Goal: Information Seeking & Learning: Understand process/instructions

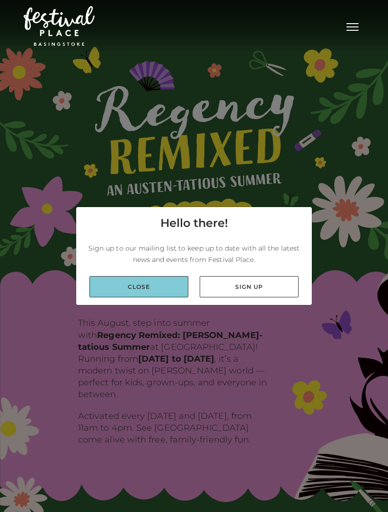
click at [168, 297] on link "Close" at bounding box center [138, 286] width 99 height 21
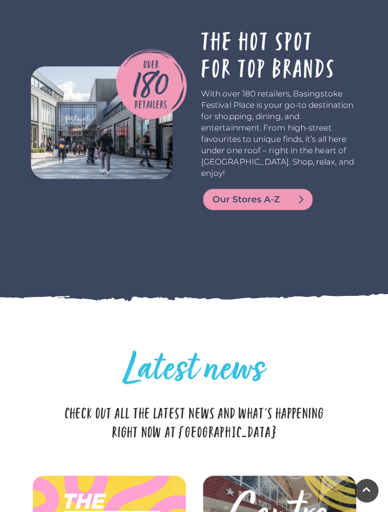
scroll to position [1957, 0]
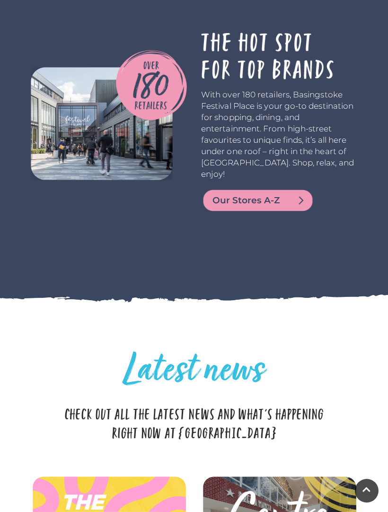
click at [279, 194] on span "Our Stores A-Z" at bounding box center [269, 200] width 114 height 13
click at [281, 194] on span "Our Stores A-Z" at bounding box center [269, 200] width 114 height 13
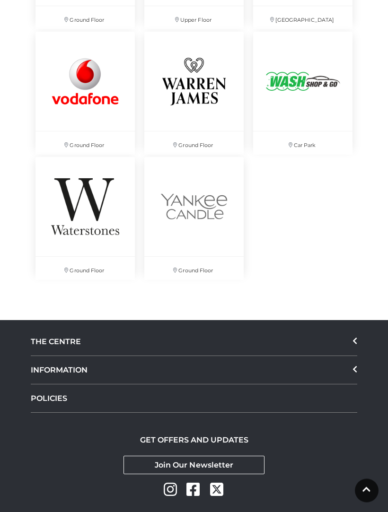
scroll to position [5131, 0]
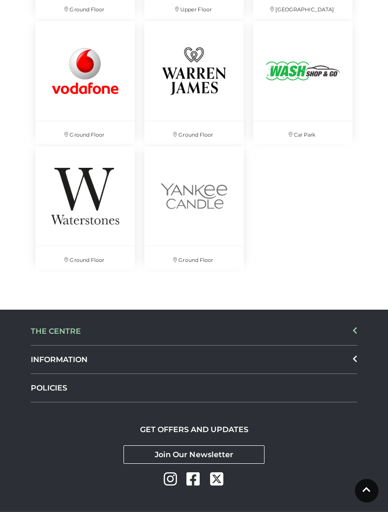
click at [356, 328] on icon at bounding box center [355, 330] width 4 height 7
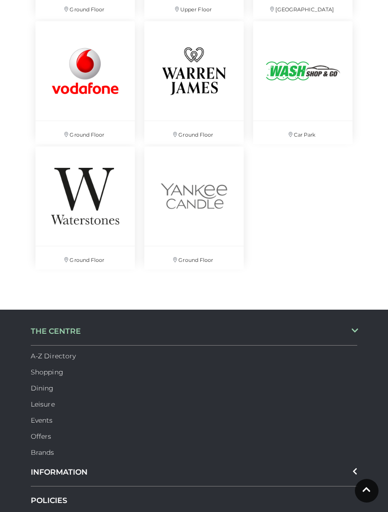
click at [358, 330] on icon at bounding box center [355, 331] width 7 height 4
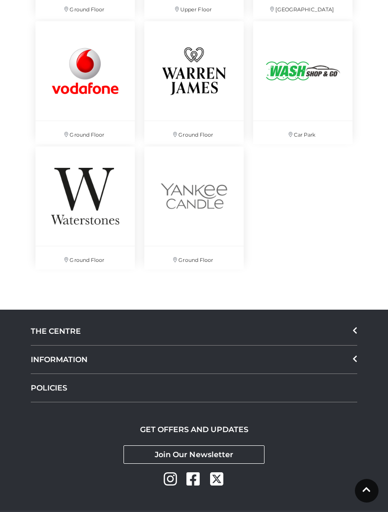
click at [366, 359] on div "THE CENTRE A-Z Directory Shopping Dining Leisure Events Offers Brands INFORMATI…" at bounding box center [194, 410] width 388 height 201
click at [366, 358] on div "THE CENTRE A-Z Directory Shopping Dining Leisure Events Offers Brands INFORMATI…" at bounding box center [194, 410] width 388 height 201
click at [363, 355] on div "THE CENTRE A-Z Directory Shopping Dining Leisure Events Offers Brands INFORMATI…" at bounding box center [194, 360] width 341 height 85
click at [362, 360] on div "THE CENTRE A-Z Directory Shopping Dining Leisure Events Offers Brands INFORMATI…" at bounding box center [194, 360] width 341 height 85
click at [356, 354] on div "INFORMATION" at bounding box center [194, 360] width 327 height 28
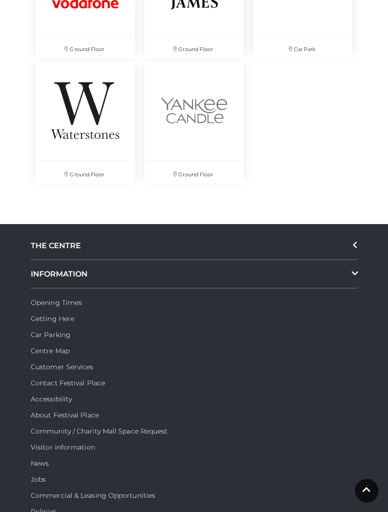
scroll to position [5236, 0]
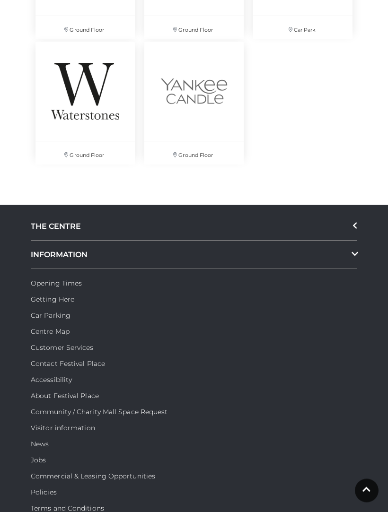
click at [76, 322] on li "Centre Map" at bounding box center [194, 330] width 327 height 16
click at [77, 314] on li "Car Parking" at bounding box center [194, 314] width 327 height 16
click at [63, 313] on link "Car Parking" at bounding box center [51, 315] width 40 height 9
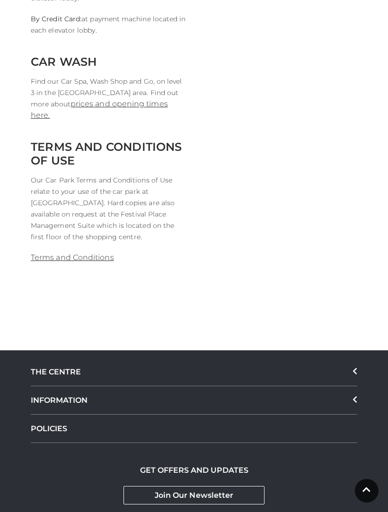
scroll to position [1462, 0]
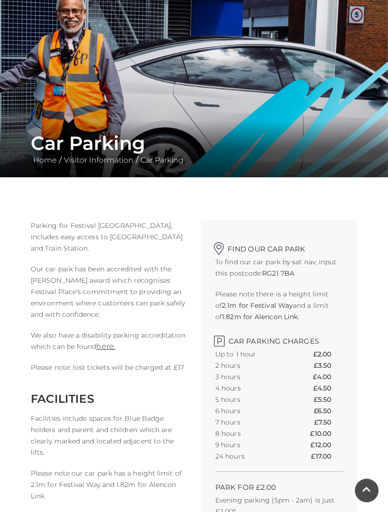
scroll to position [60, 0]
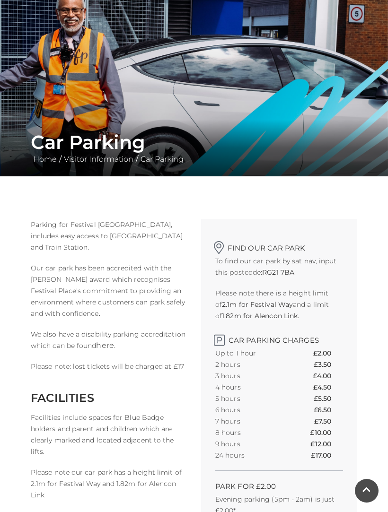
click at [115, 347] on link "here." at bounding box center [105, 345] width 19 height 9
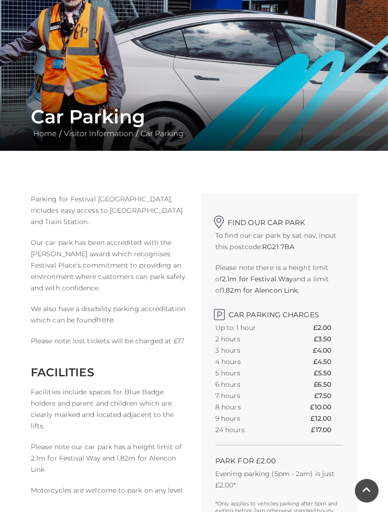
scroll to position [0, 0]
